Goal: Information Seeking & Learning: Learn about a topic

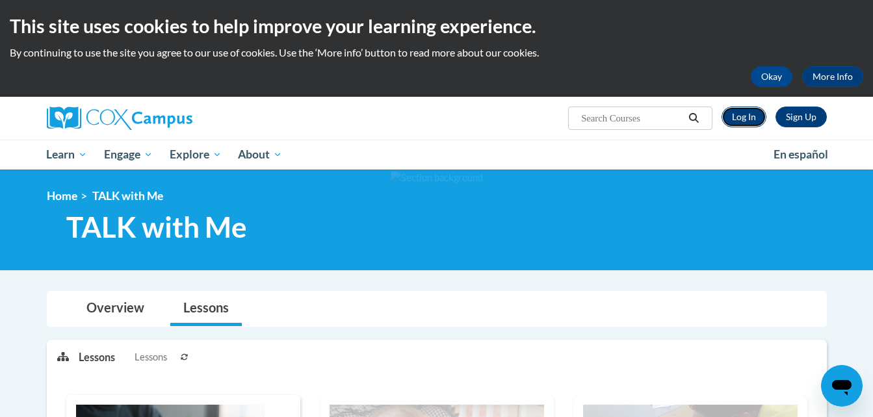
click at [755, 122] on link "Log In" at bounding box center [744, 117] width 45 height 21
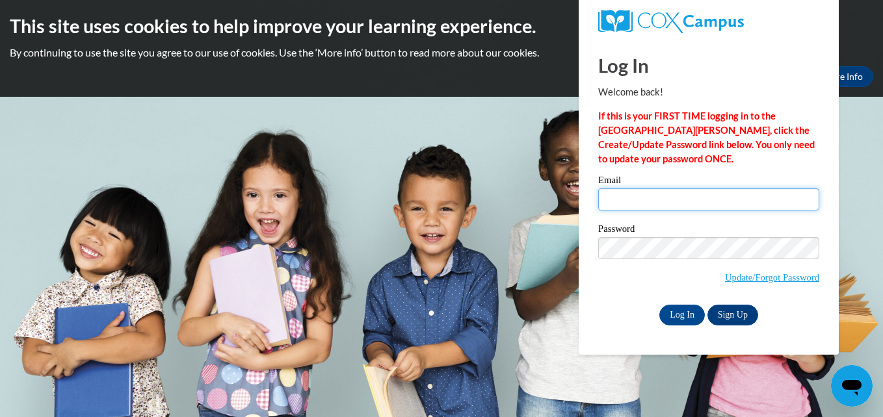
click at [674, 202] on input "Email" at bounding box center [708, 200] width 221 height 22
type input "indiagarmon22@gmail.com"
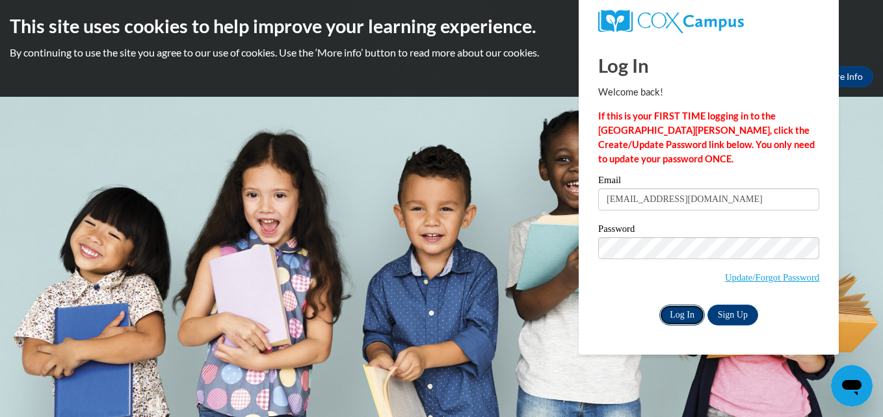
click at [680, 321] on input "Log In" at bounding box center [682, 315] width 46 height 21
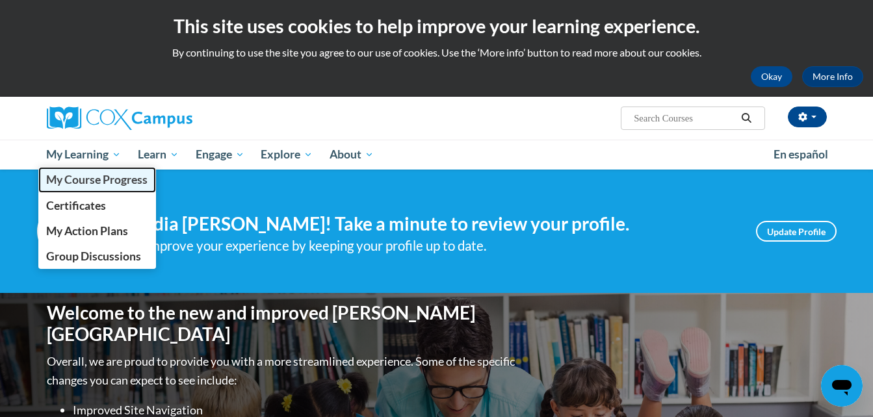
click at [99, 183] on span "My Course Progress" at bounding box center [96, 180] width 101 height 14
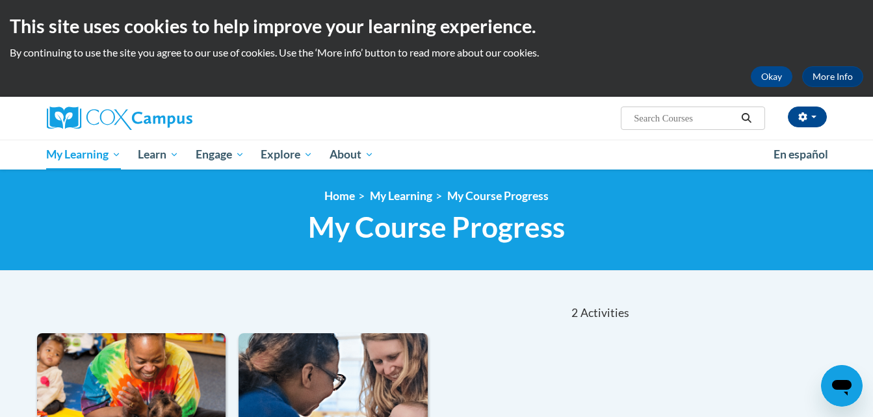
scroll to position [365, 0]
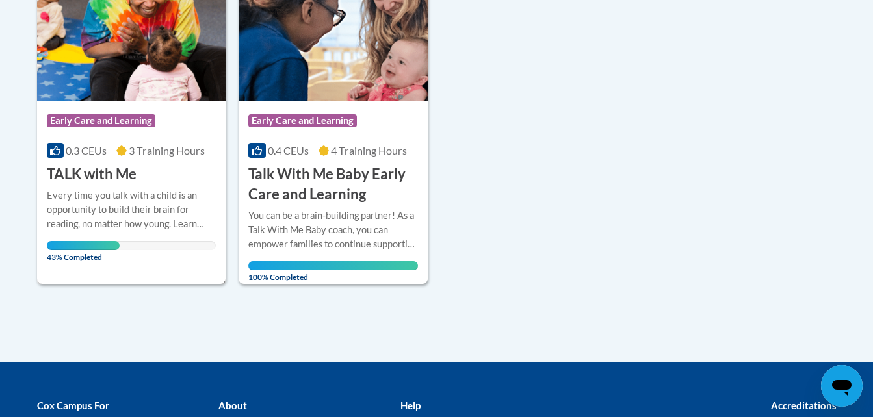
click at [168, 172] on div "Course Category: Early Care and Learning 0.3 CEUs 3 Training Hours COURSE TALK …" at bounding box center [131, 142] width 189 height 83
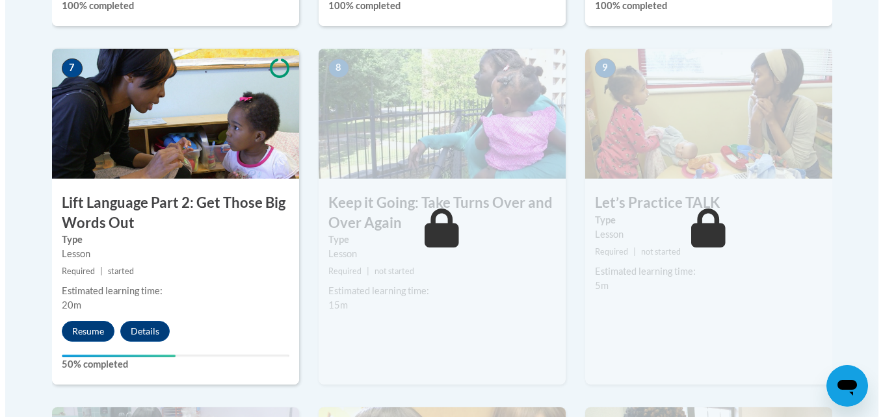
scroll to position [1110, 0]
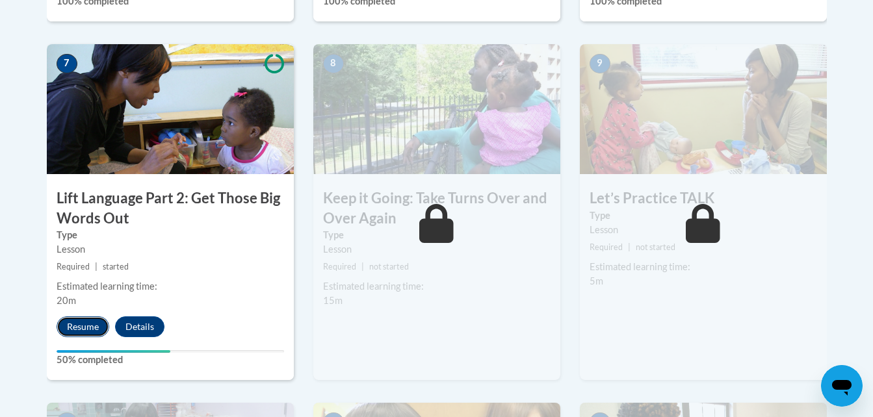
click at [92, 327] on button "Resume" at bounding box center [83, 327] width 53 height 21
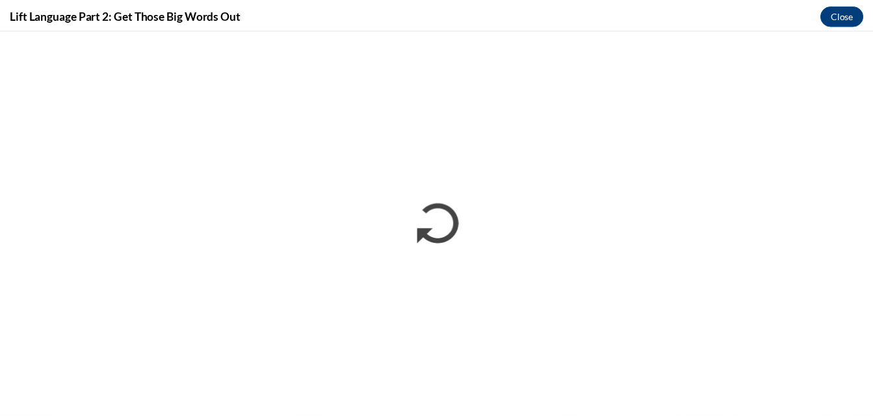
scroll to position [0, 0]
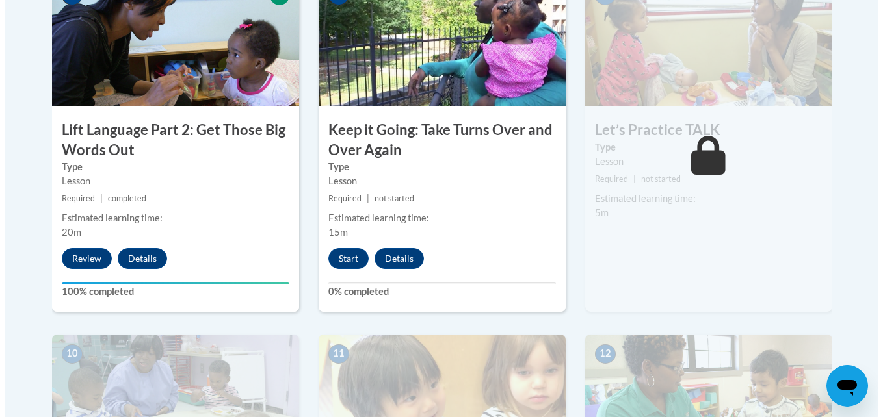
scroll to position [1223, 0]
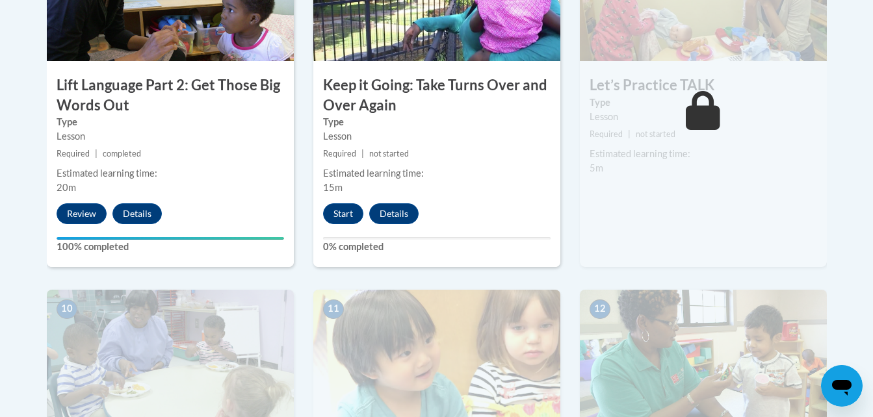
click at [347, 229] on div "8 Keep it Going: Take Turns Over and Over Again Type Lesson Required | not star…" at bounding box center [436, 99] width 247 height 336
click at [349, 214] on button "Start" at bounding box center [343, 213] width 40 height 21
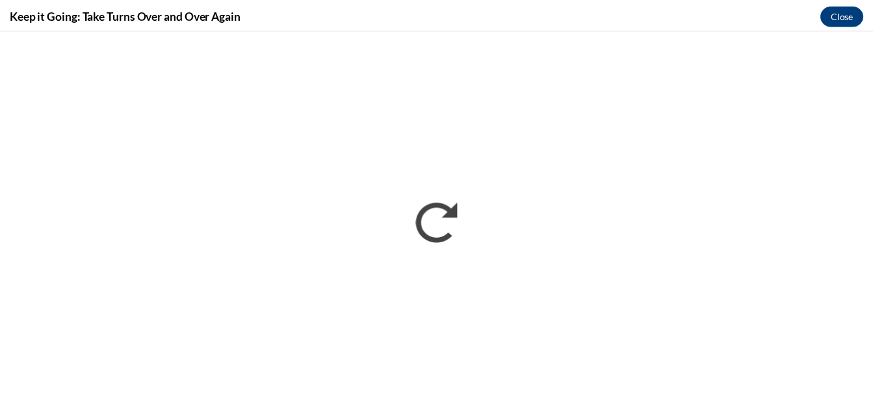
scroll to position [0, 0]
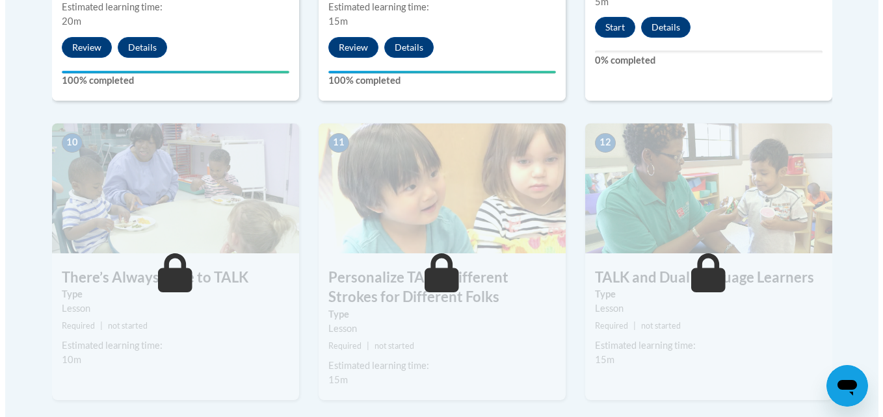
scroll to position [1370, 0]
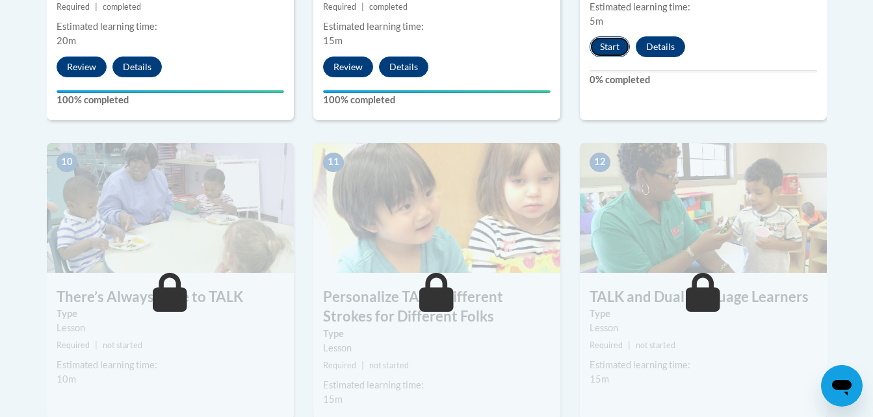
click at [620, 49] on button "Start" at bounding box center [610, 46] width 40 height 21
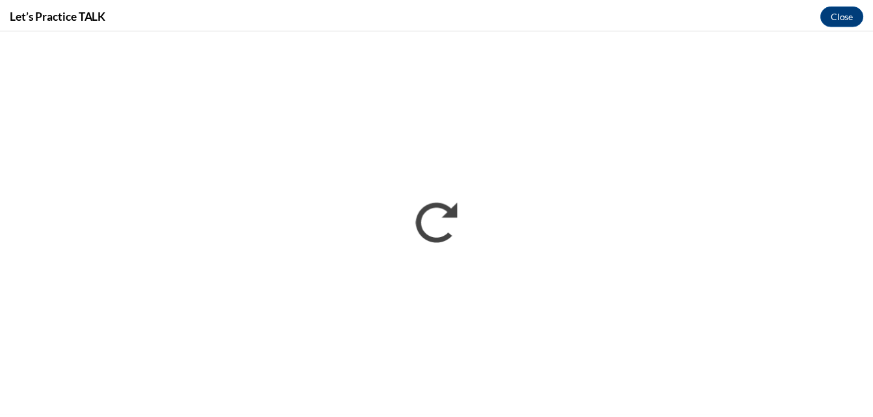
scroll to position [0, 0]
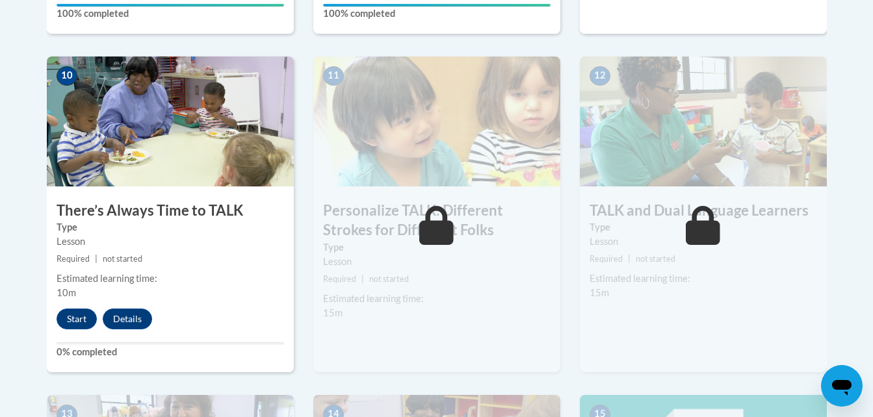
scroll to position [1482, 0]
